Goal: Information Seeking & Learning: Learn about a topic

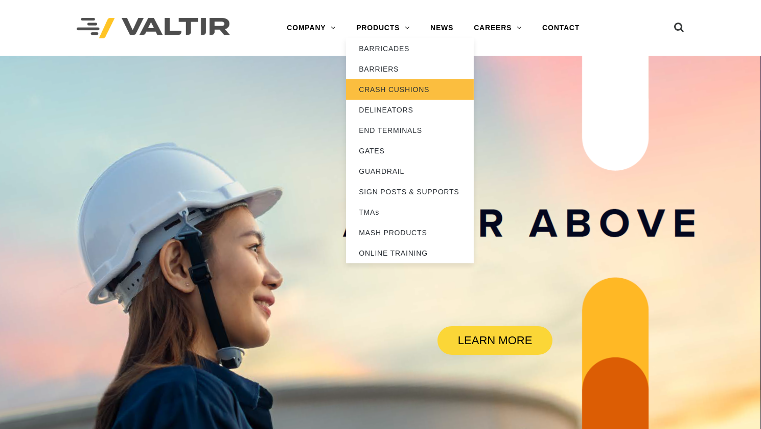
click at [382, 93] on link "CRASH CUSHIONS" at bounding box center [410, 89] width 128 height 20
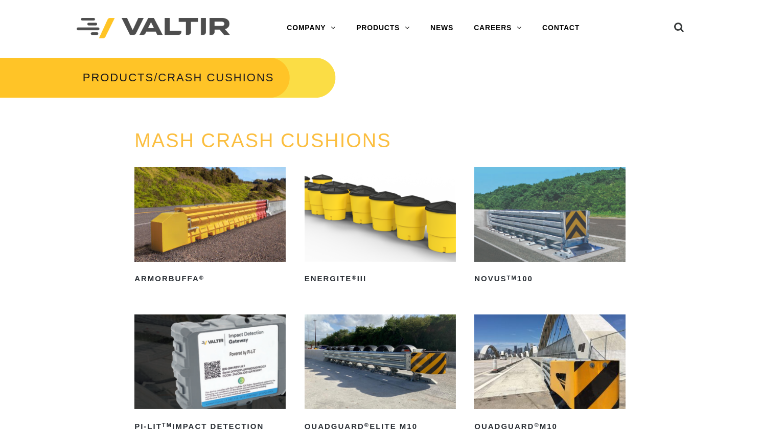
click at [194, 230] on img at bounding box center [209, 214] width 151 height 94
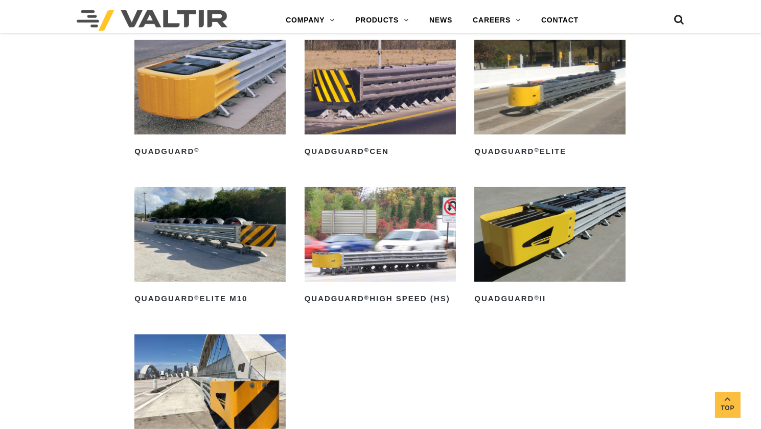
scroll to position [511, 0]
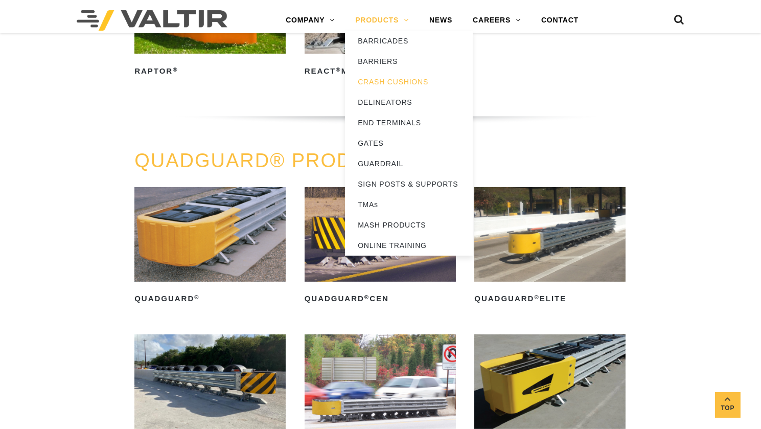
click at [356, 20] on link "PRODUCTS" at bounding box center [382, 20] width 74 height 20
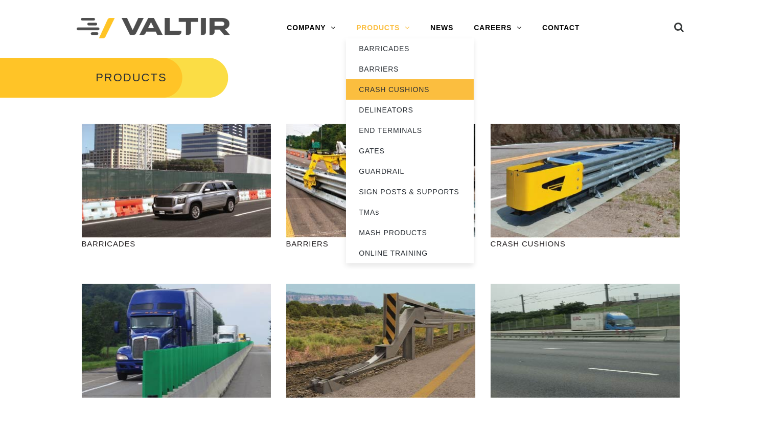
click at [370, 93] on link "CRASH CUSHIONS" at bounding box center [410, 89] width 128 height 20
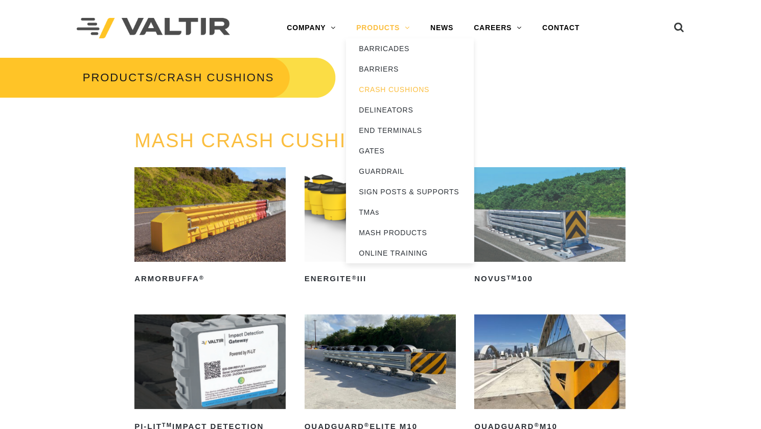
click at [366, 30] on link "PRODUCTS" at bounding box center [383, 28] width 74 height 20
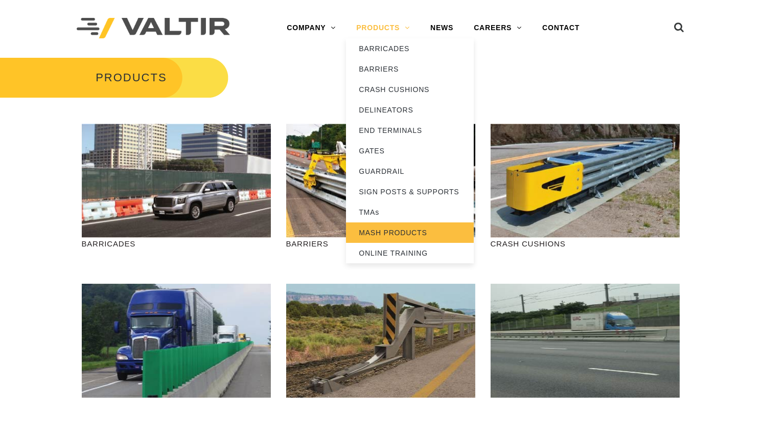
click at [364, 232] on link "MASH PRODUCTS" at bounding box center [410, 232] width 128 height 20
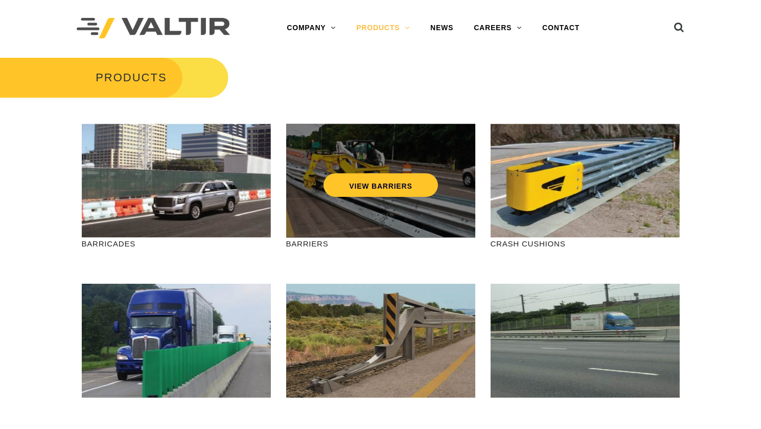
scroll to position [64, 0]
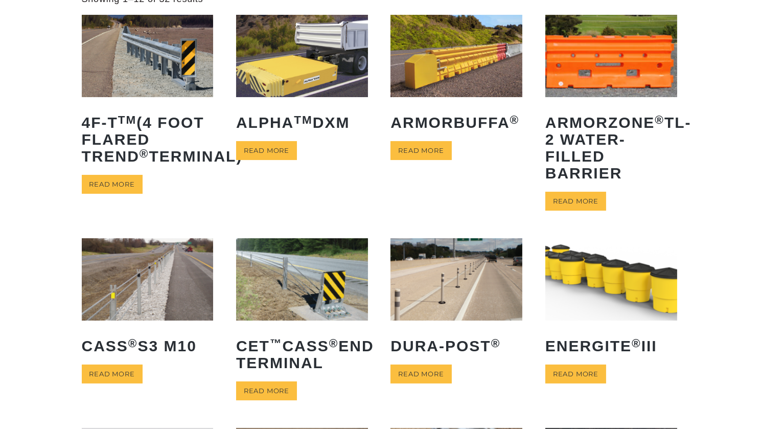
scroll to position [128, 0]
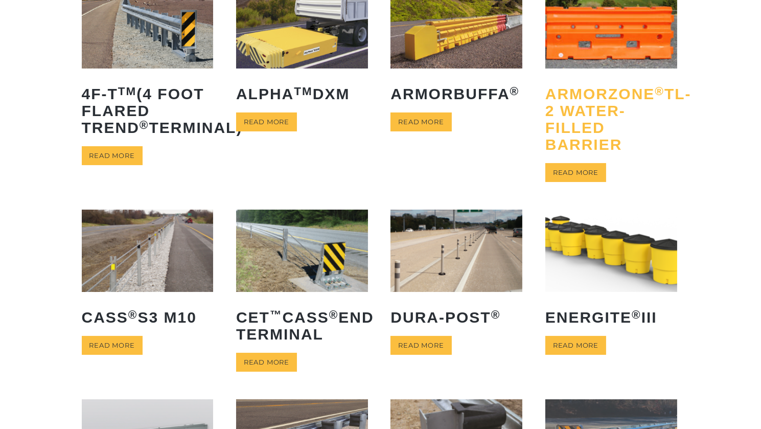
click at [591, 118] on h2 "ArmorZone ® TL-2 Water-Filled Barrier" at bounding box center [611, 119] width 132 height 83
